Goal: Information Seeking & Learning: Learn about a topic

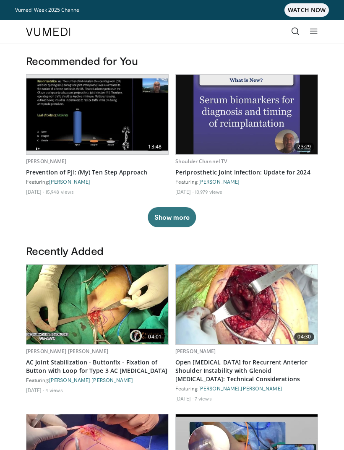
click at [295, 35] on icon at bounding box center [295, 31] width 8 height 8
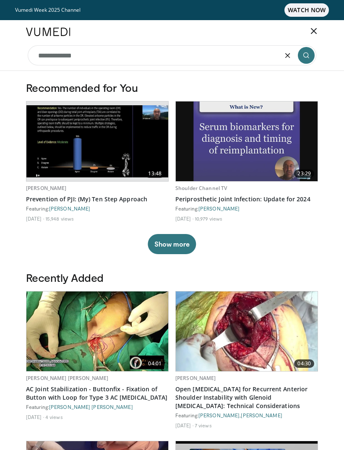
type input "**********"
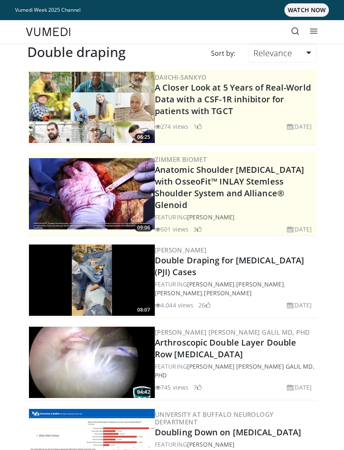
click at [93, 281] on img at bounding box center [92, 279] width 126 height 71
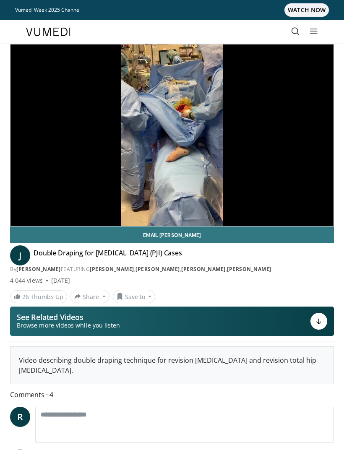
click at [32, 178] on div "10 seconds Tap to unmute" at bounding box center [171, 134] width 323 height 181
click at [144, 297] on button "Save to" at bounding box center [134, 296] width 43 height 13
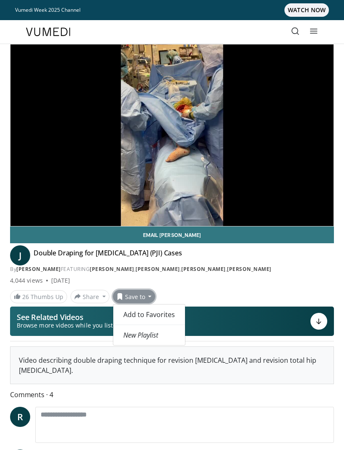
click at [260, 292] on div "26 Thumbs Up Share Double Draping for Prosth... × Enter one or more e-mail addr…" at bounding box center [172, 296] width 336 height 13
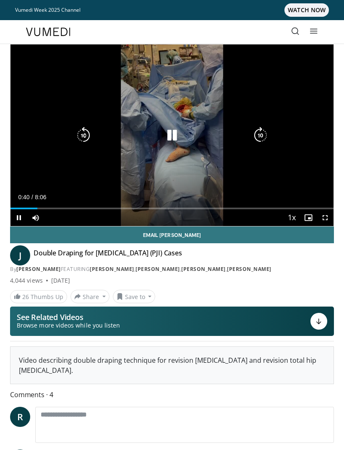
click at [32, 184] on div "10 seconds Tap to unmute" at bounding box center [171, 134] width 323 height 181
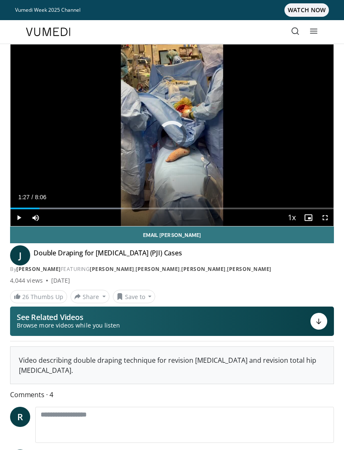
click at [39, 208] on div "Progress Bar" at bounding box center [24, 208] width 29 height 2
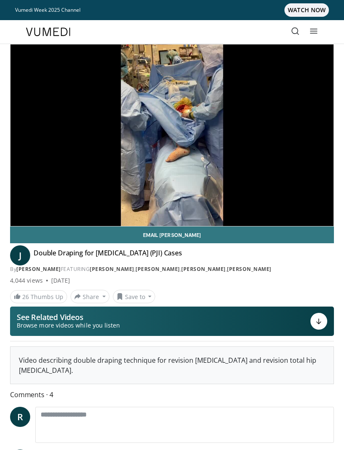
click at [64, 192] on div "10 seconds Tap to unmute" at bounding box center [171, 134] width 323 height 181
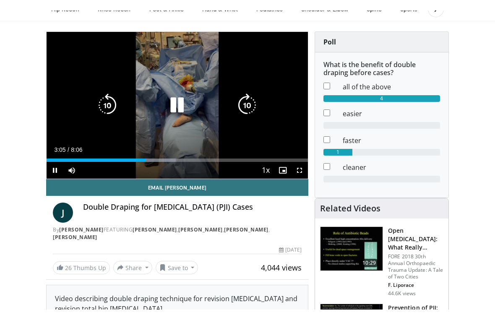
scroll to position [10, 0]
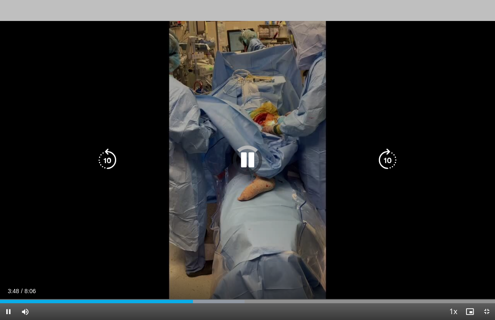
click at [233, 301] on div "Progress Bar" at bounding box center [162, 301] width 163 height 3
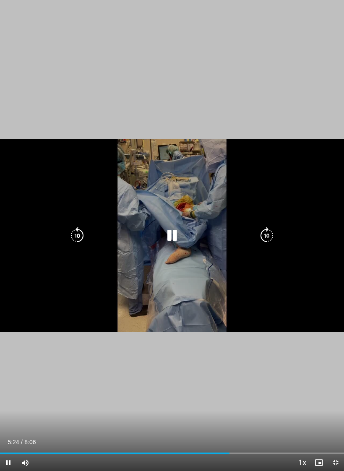
click at [225, 449] on div "Progress Bar" at bounding box center [114, 453] width 229 height 2
click at [181, 449] on div "Loaded : 79.49%" at bounding box center [172, 450] width 344 height 8
click at [185, 449] on div "Progress Bar" at bounding box center [101, 453] width 203 height 2
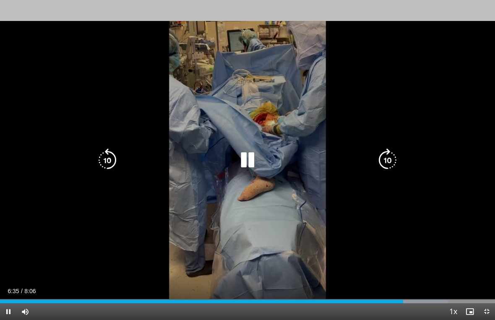
click at [331, 137] on div "10 seconds Tap to unmute" at bounding box center [247, 160] width 495 height 320
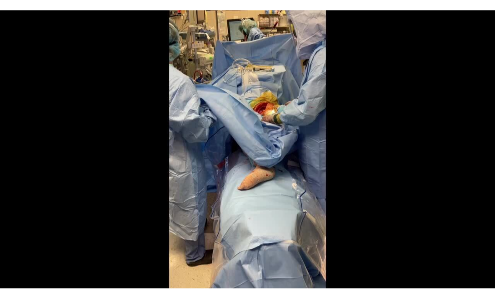
scroll to position [0, 0]
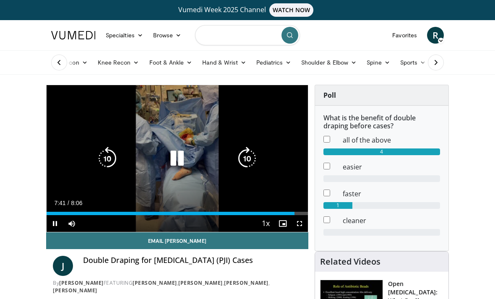
click at [246, 40] on input "Search topics, interventions" at bounding box center [247, 35] width 105 height 20
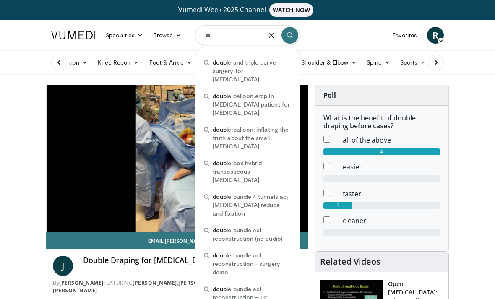
type input "*"
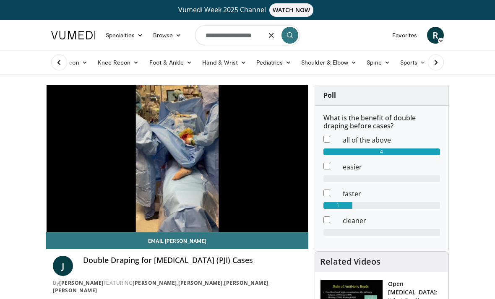
type input "**********"
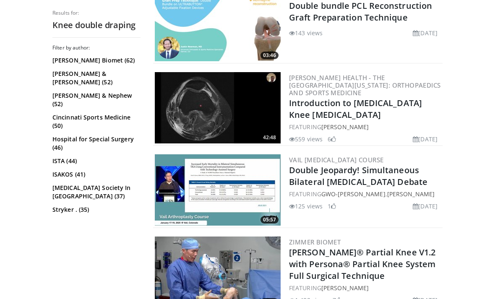
scroll to position [870, 0]
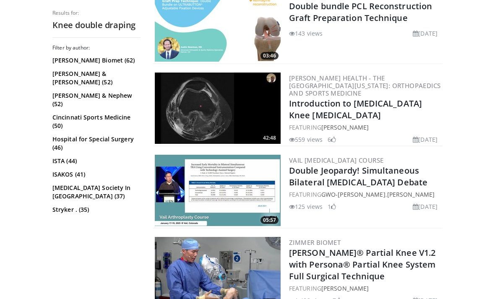
click at [248, 116] on img at bounding box center [218, 108] width 126 height 71
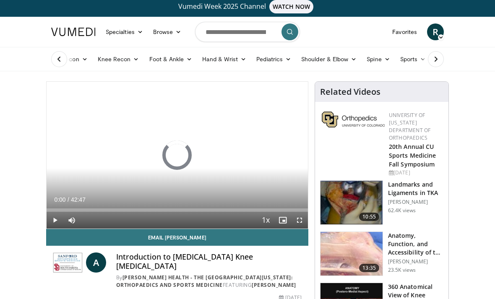
scroll to position [4, 0]
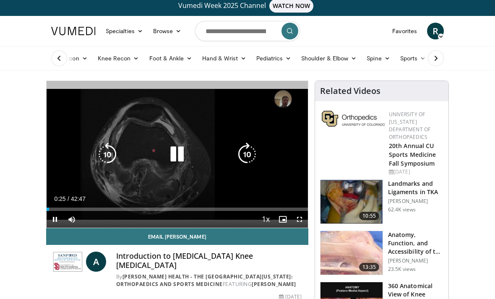
click at [181, 150] on icon "Video Player" at bounding box center [176, 153] width 23 height 23
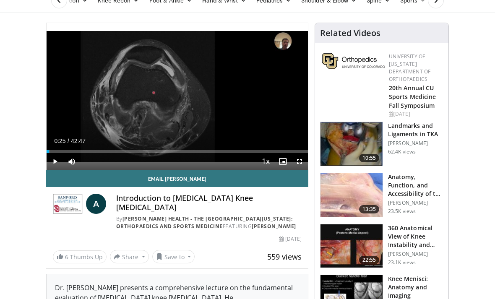
scroll to position [64, 0]
